Goal: Find specific page/section: Find specific page/section

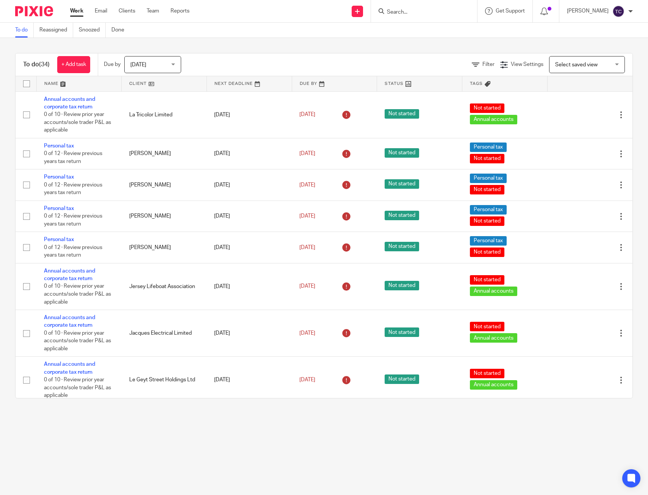
click at [315, 45] on div "To do (34) + Add task Due by Today Today Today Tomorrow This week Next week Thi…" at bounding box center [324, 226] width 648 height 376
click at [101, 10] on link "Email" at bounding box center [101, 11] width 13 height 8
click at [424, 12] on input "Search" at bounding box center [420, 12] width 68 height 7
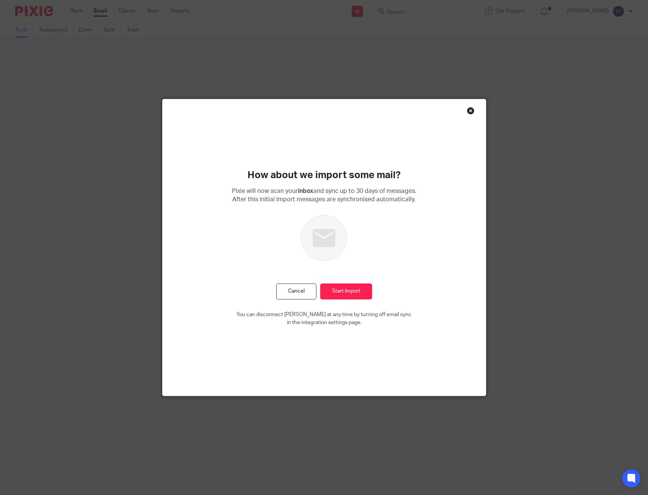
click at [276, 283] on button "Cancel" at bounding box center [296, 291] width 40 height 16
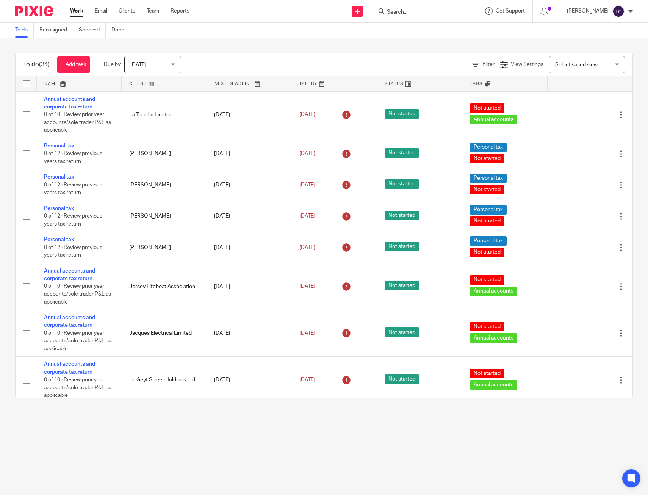
click at [411, 13] on input "Search" at bounding box center [420, 12] width 68 height 7
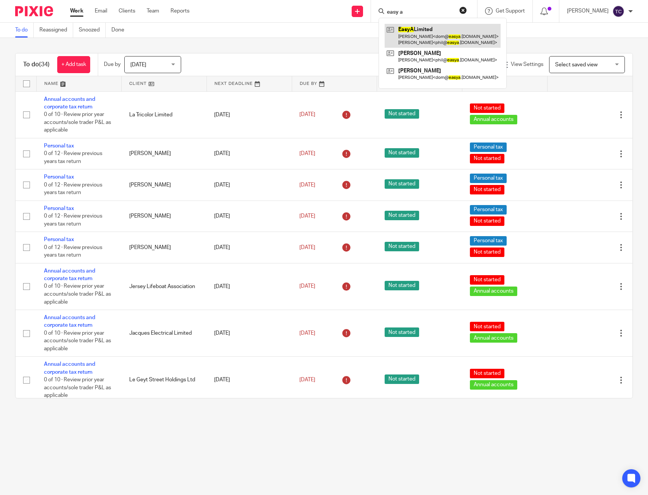
type input "easy a"
click at [431, 35] on link at bounding box center [443, 35] width 116 height 23
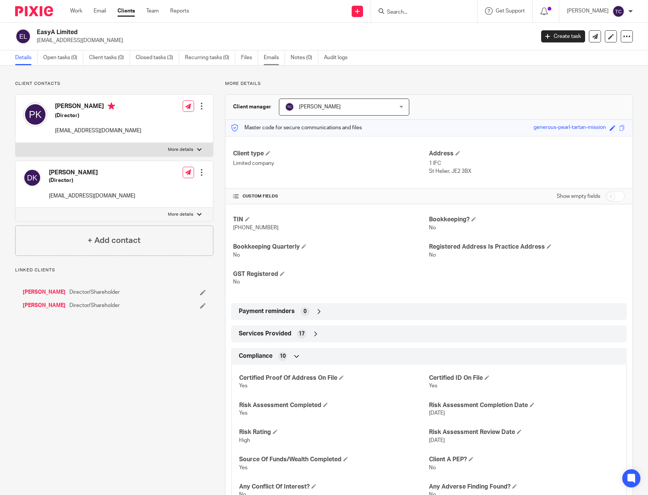
click at [268, 52] on link "Emails" at bounding box center [274, 57] width 21 height 15
